Goal: Information Seeking & Learning: Understand process/instructions

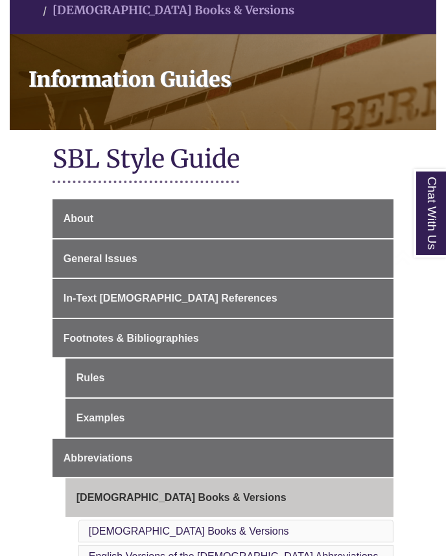
scroll to position [170, 0]
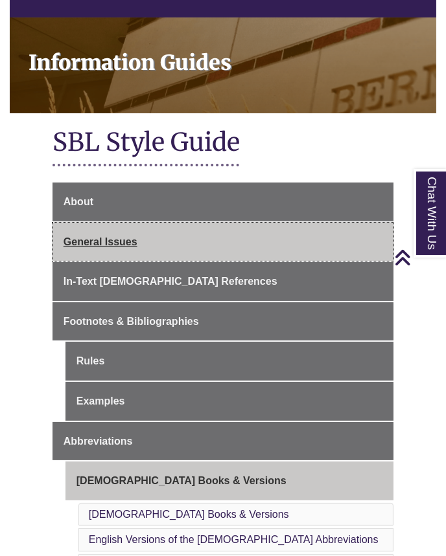
click at [102, 238] on link "General Issues" at bounding box center [222, 242] width 341 height 39
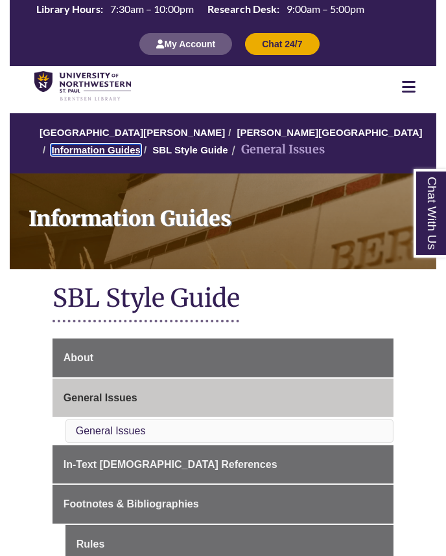
click at [141, 144] on link "Information Guides" at bounding box center [95, 149] width 89 height 11
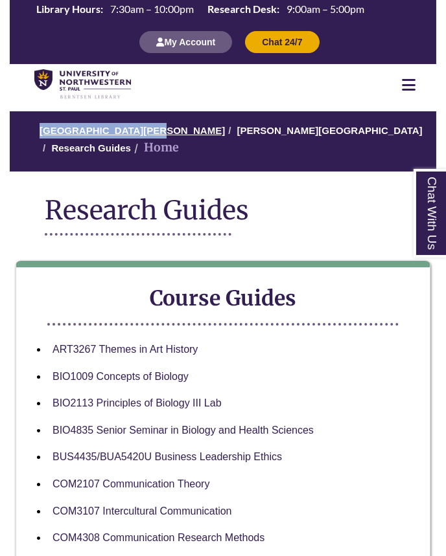
drag, startPoint x: 141, startPoint y: 125, endPoint x: 141, endPoint y: 133, distance: 7.8
click at [141, 133] on ol "University of Northwestern - St. Paul Berntsen Library Research Guides Home" at bounding box center [223, 141] width 426 height 60
click at [141, 133] on link "[GEOGRAPHIC_DATA][PERSON_NAME]" at bounding box center [132, 130] width 185 height 11
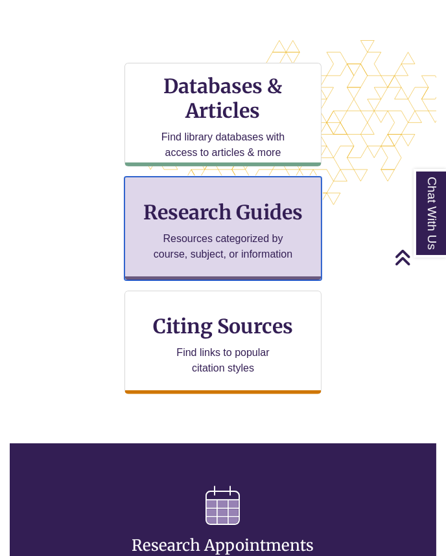
click at [253, 208] on h3 "Research Guides" at bounding box center [222, 212] width 175 height 25
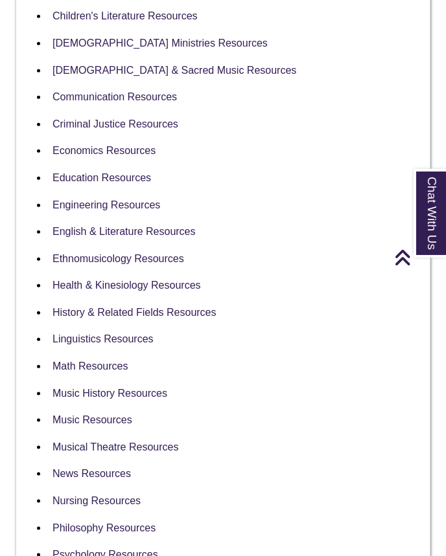
scroll to position [2338, 0]
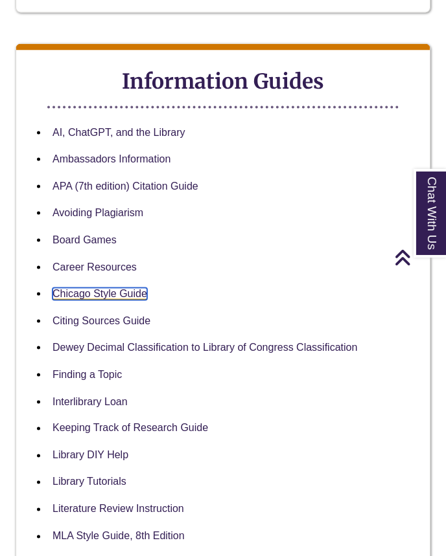
click at [123, 288] on link "Chicago Style Guide" at bounding box center [99, 294] width 95 height 12
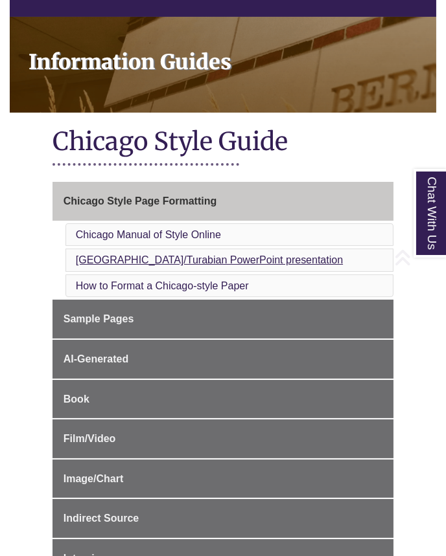
scroll to position [158, 0]
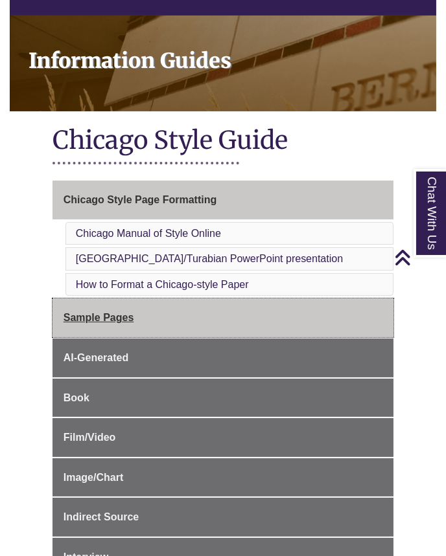
click at [94, 304] on link "Sample Pages" at bounding box center [222, 318] width 341 height 39
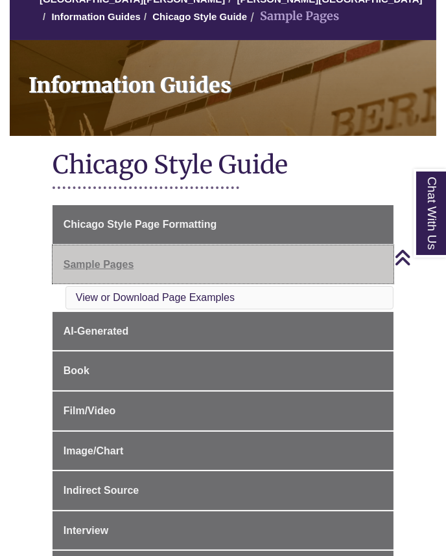
scroll to position [130, 0]
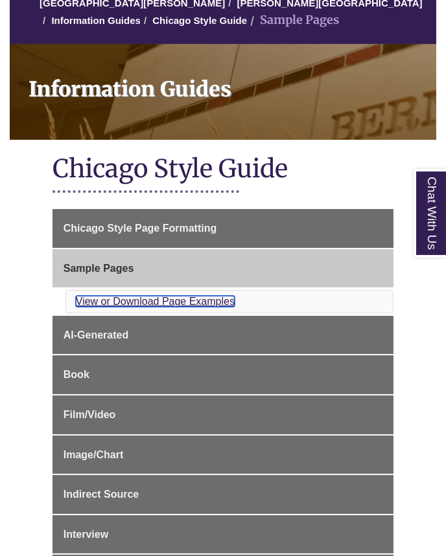
click at [90, 299] on link "View or Download Page Examples" at bounding box center [155, 301] width 159 height 11
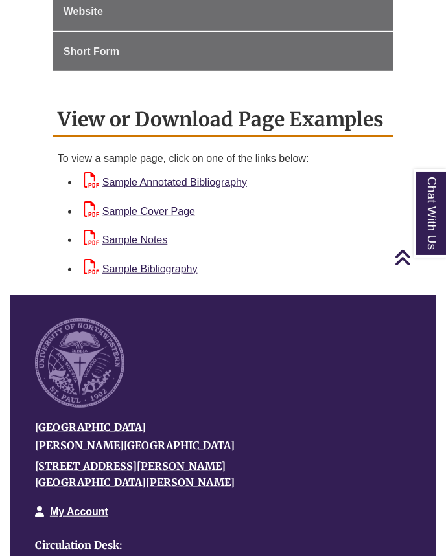
scroll to position [996, 0]
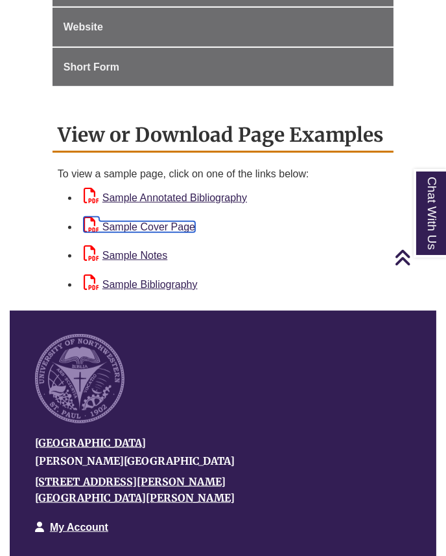
click at [165, 222] on link "Sample Cover Page" at bounding box center [139, 227] width 111 height 11
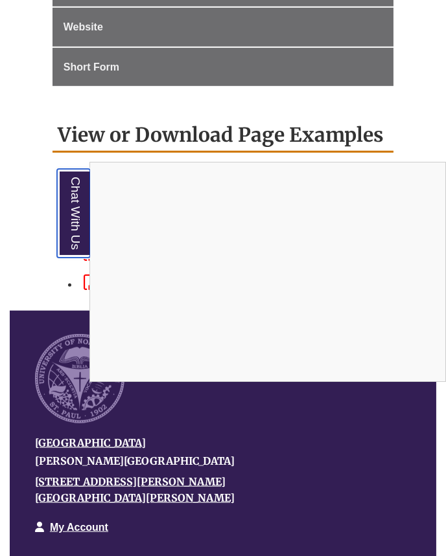
click at [76, 206] on link "Chat With Us" at bounding box center [73, 213] width 33 height 89
